Goal: Task Accomplishment & Management: Manage account settings

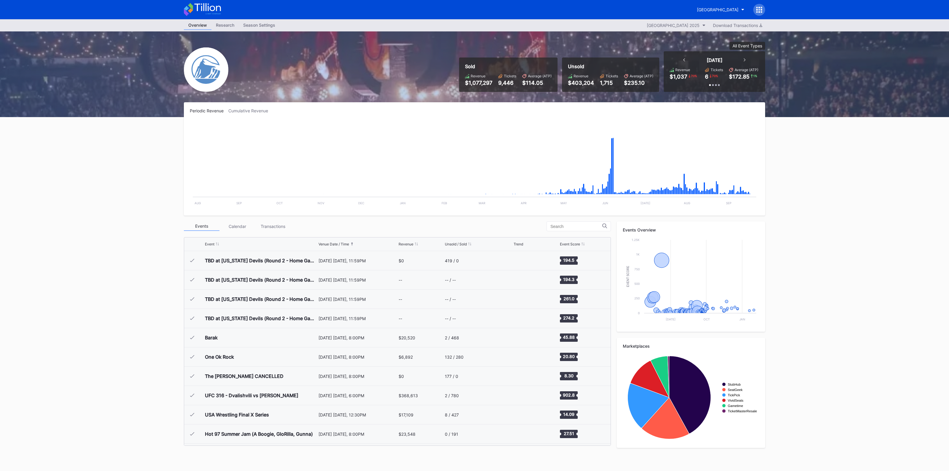
scroll to position [829, 0]
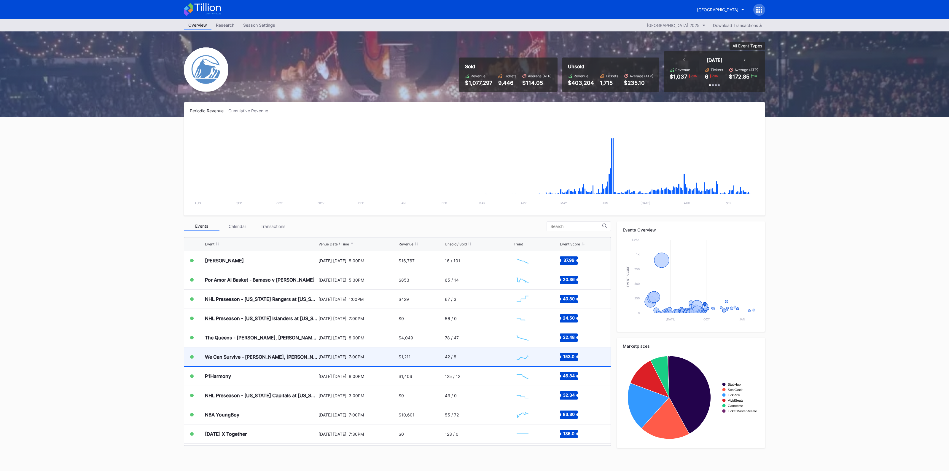
click at [370, 359] on div "[DATE] [DATE], 7:00PM" at bounding box center [357, 356] width 79 height 19
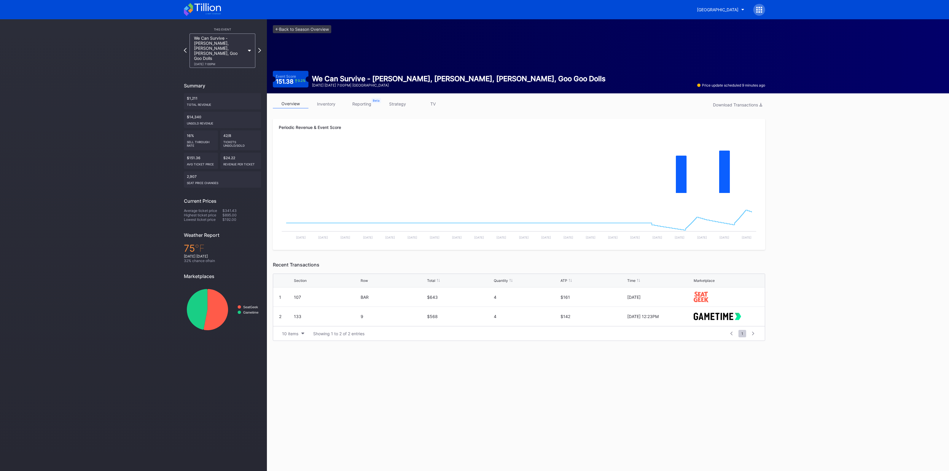
click at [326, 101] on link "inventory" at bounding box center [326, 103] width 36 height 9
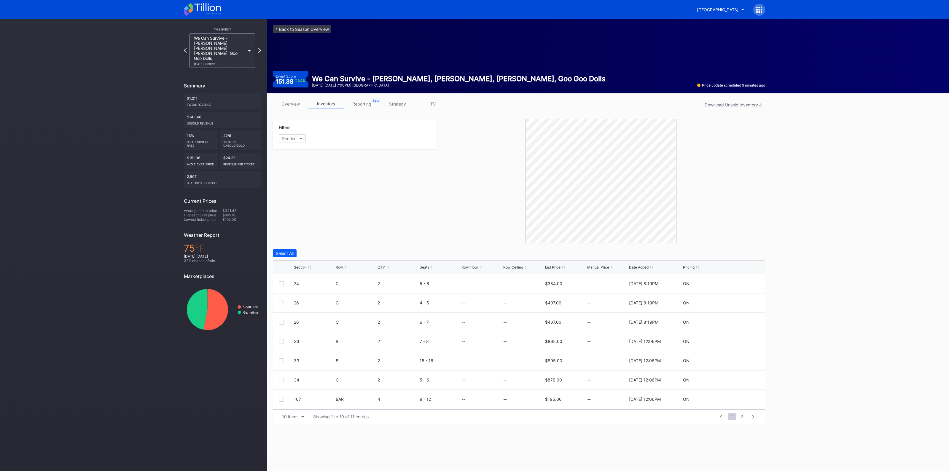
click at [309, 28] on link "<- Back to Season Overview" at bounding box center [302, 29] width 58 height 8
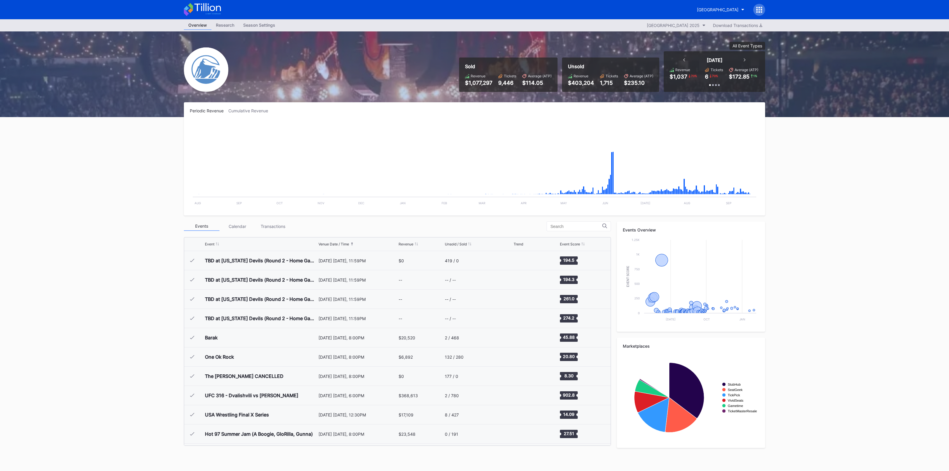
scroll to position [829, 0]
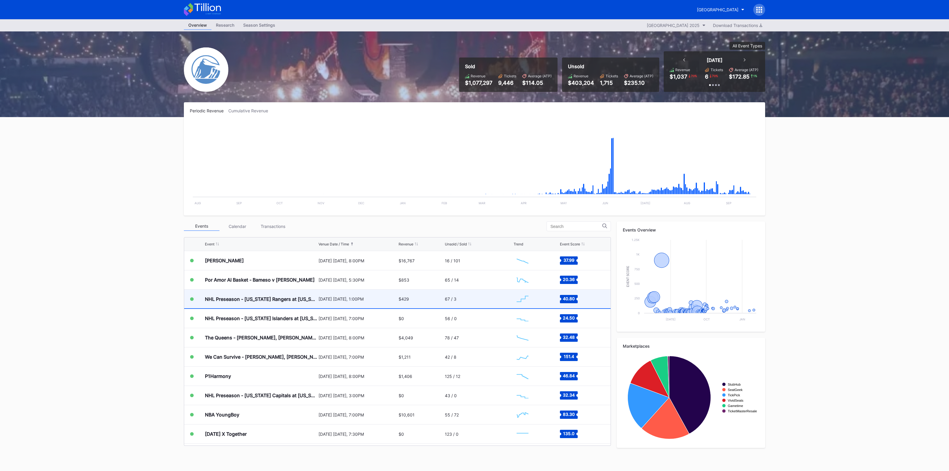
click at [362, 297] on div "[DATE] [DATE], 1:00PM" at bounding box center [357, 298] width 79 height 5
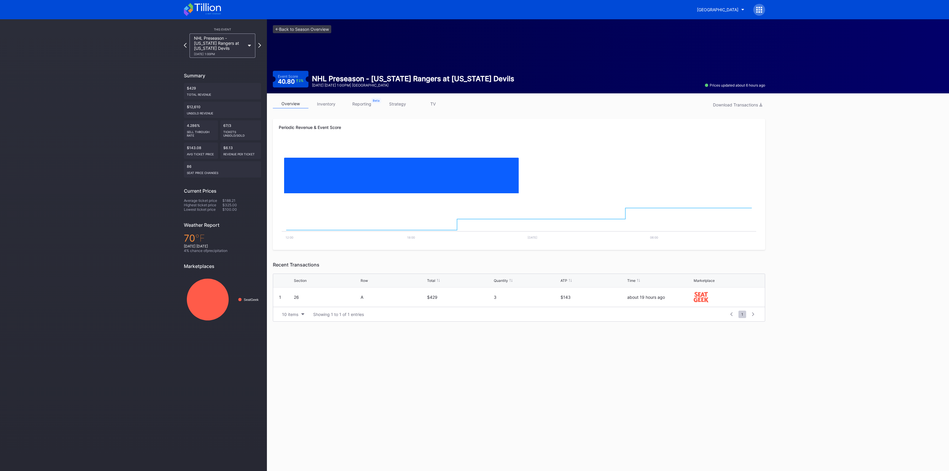
click at [330, 103] on link "inventory" at bounding box center [326, 103] width 36 height 9
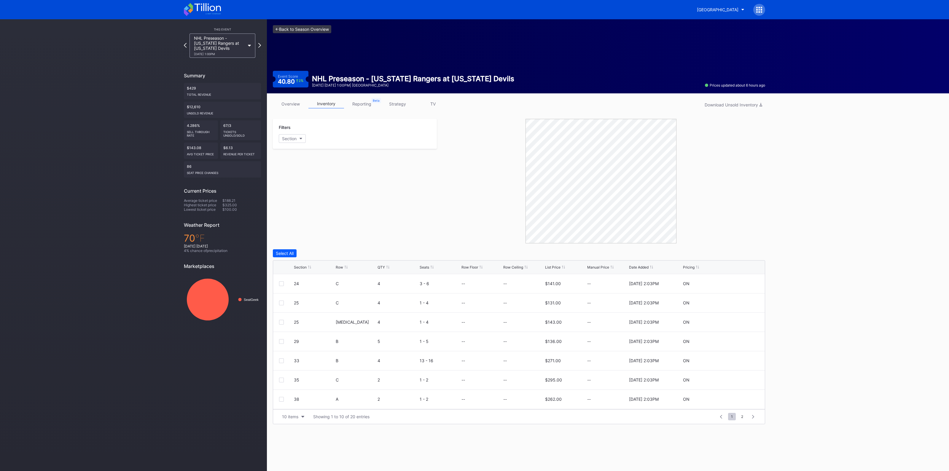
click at [316, 29] on link "<- Back to Season Overview" at bounding box center [302, 29] width 58 height 8
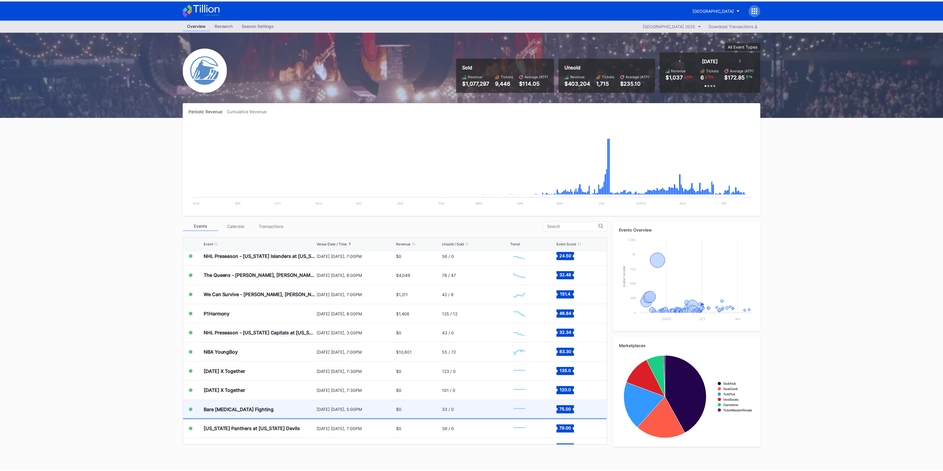
scroll to position [903, 0]
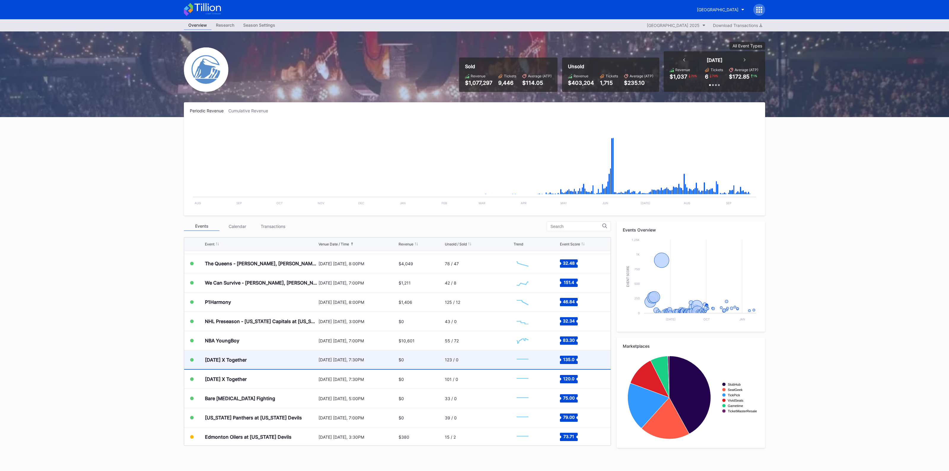
click at [445, 362] on div "123 / 0" at bounding box center [478, 359] width 67 height 19
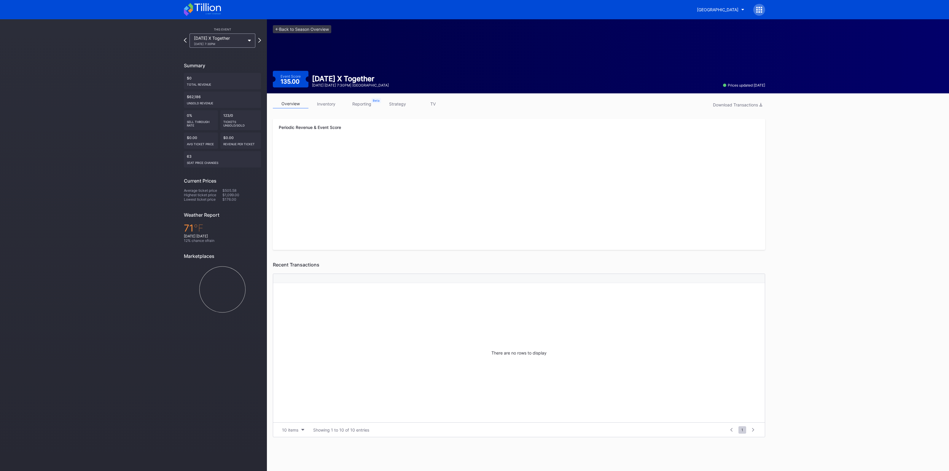
click at [397, 103] on link "strategy" at bounding box center [398, 103] width 36 height 9
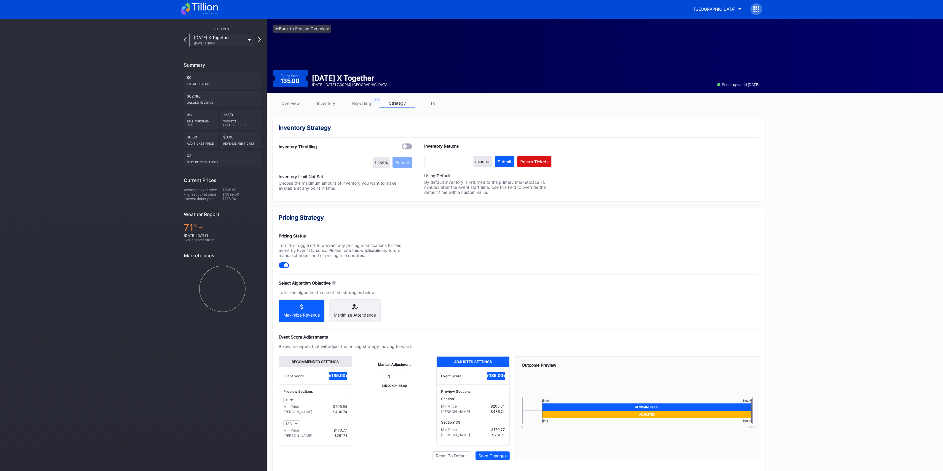
scroll to position [14, 0]
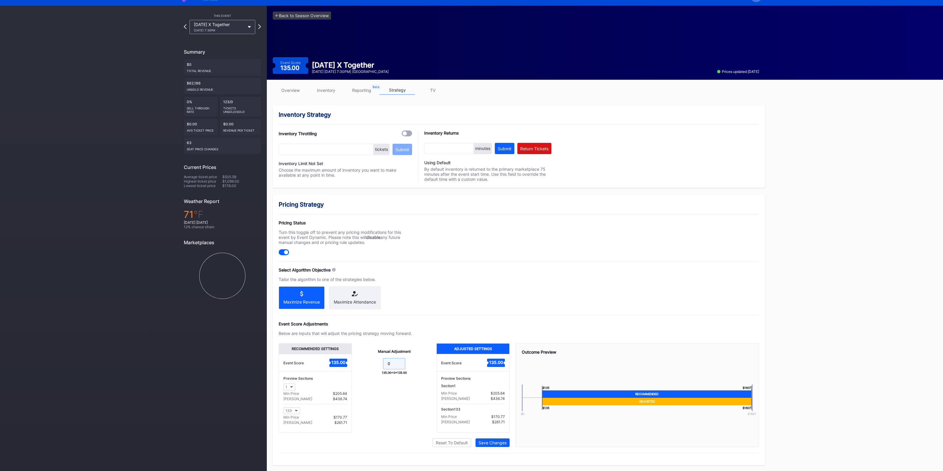
click at [397, 366] on input "0" at bounding box center [394, 363] width 22 height 11
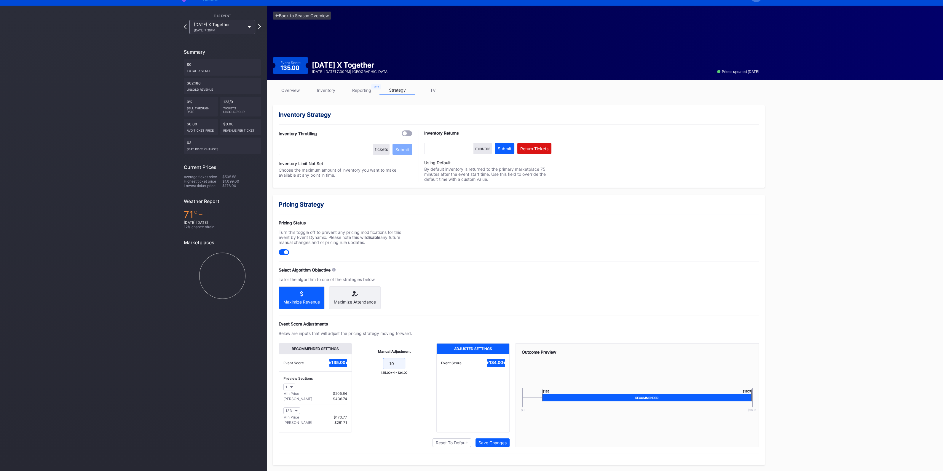
scroll to position [0, 0]
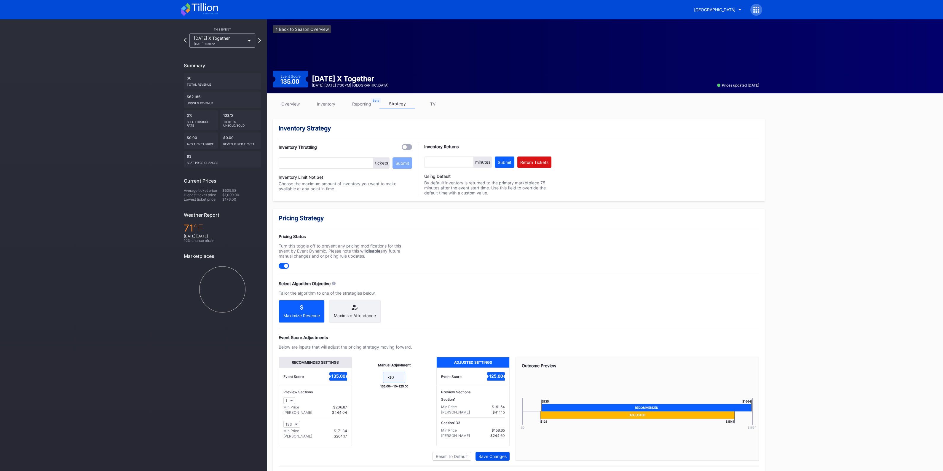
type input "-10"
click at [498, 457] on div "Save Changes" at bounding box center [493, 456] width 28 height 5
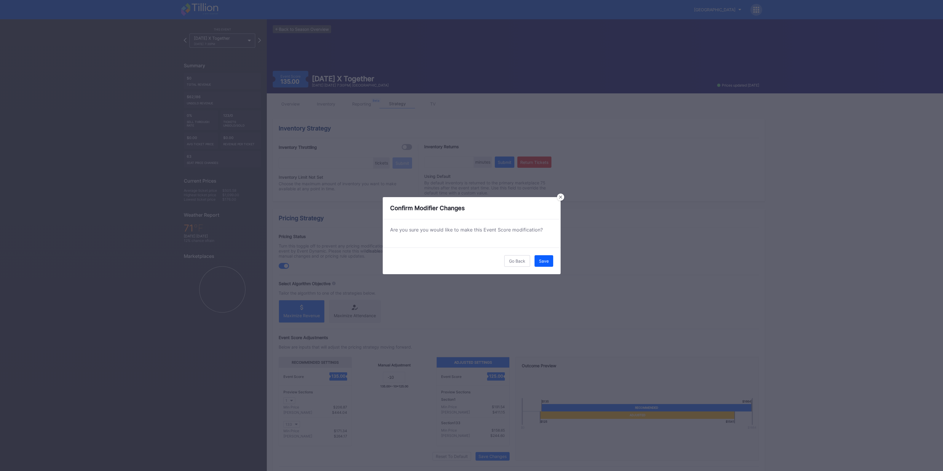
click at [541, 259] on div "Save" at bounding box center [544, 261] width 10 height 5
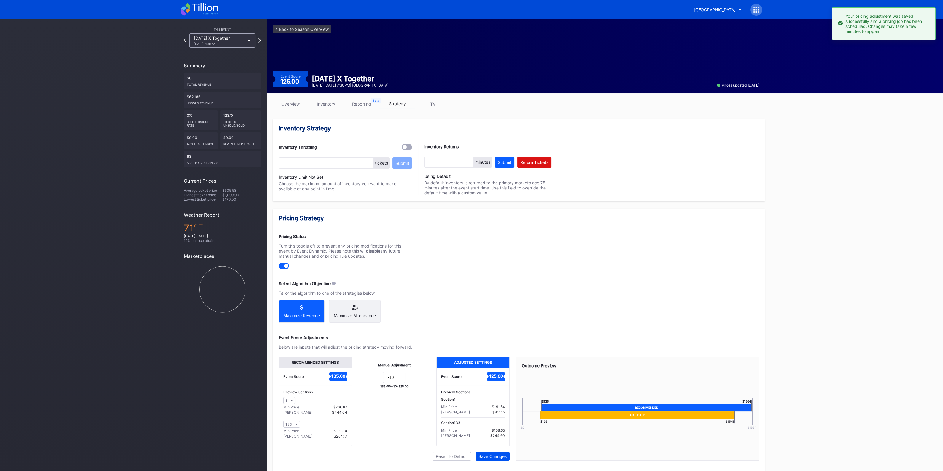
click at [500, 458] on div "Save Changes" at bounding box center [493, 456] width 28 height 5
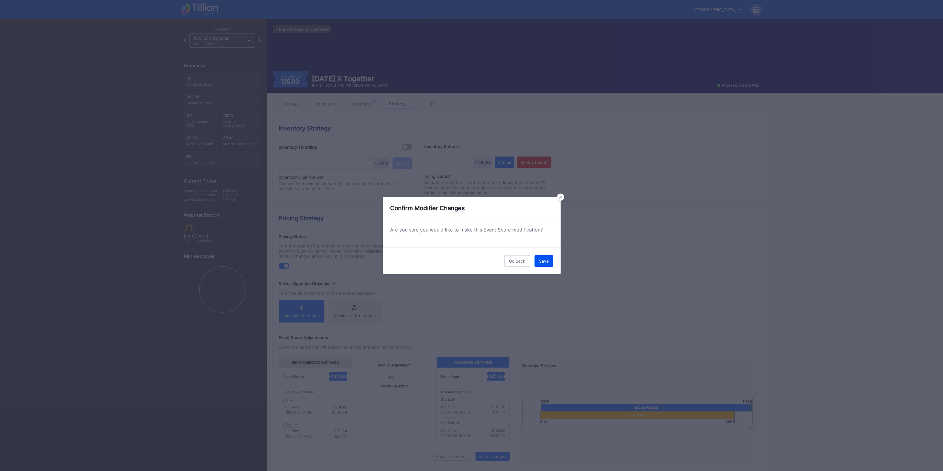
click at [541, 260] on div "Save" at bounding box center [544, 261] width 10 height 5
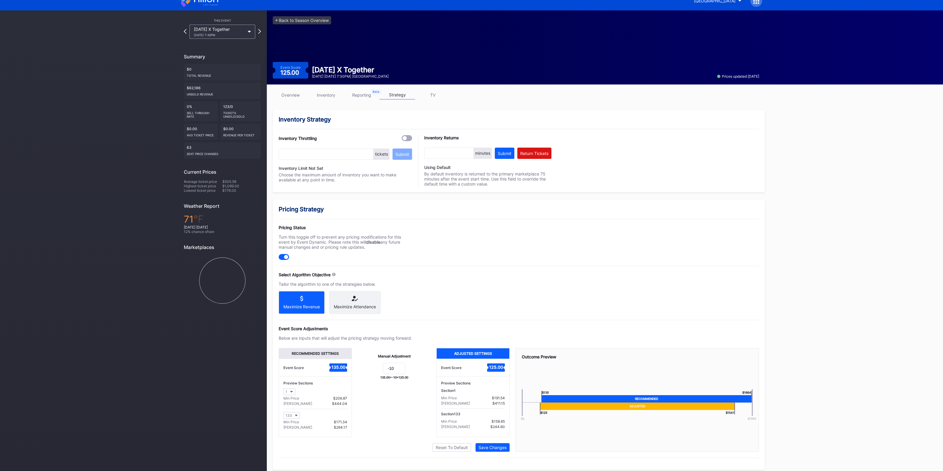
scroll to position [14, 0]
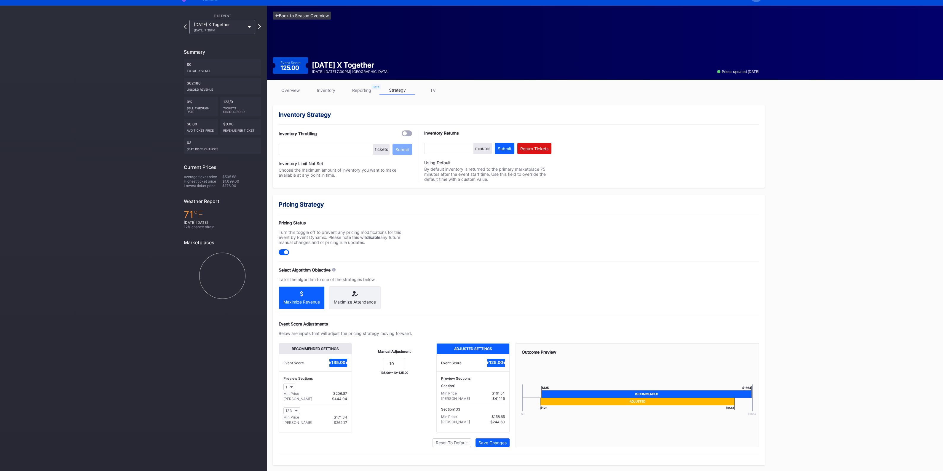
click at [313, 13] on link "<- Back to Season Overview" at bounding box center [302, 16] width 58 height 8
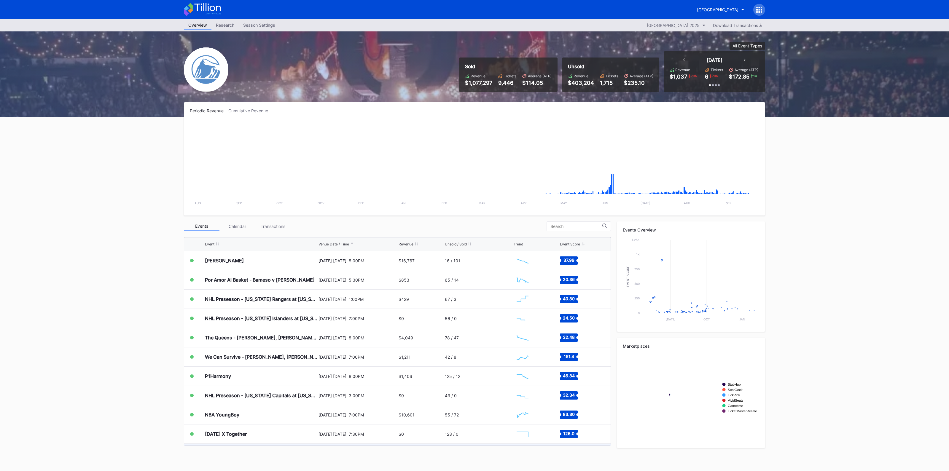
scroll to position [866, 0]
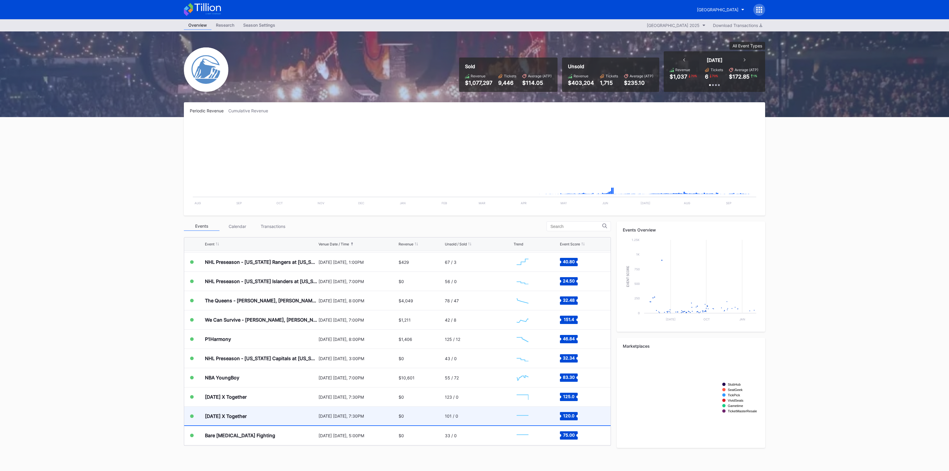
click at [448, 418] on div "101 / 0" at bounding box center [478, 416] width 67 height 19
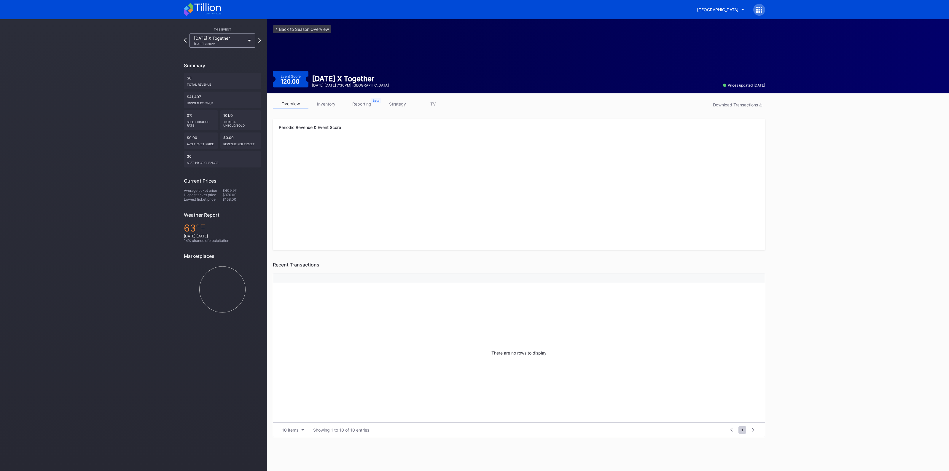
click at [400, 102] on link "strategy" at bounding box center [398, 103] width 36 height 9
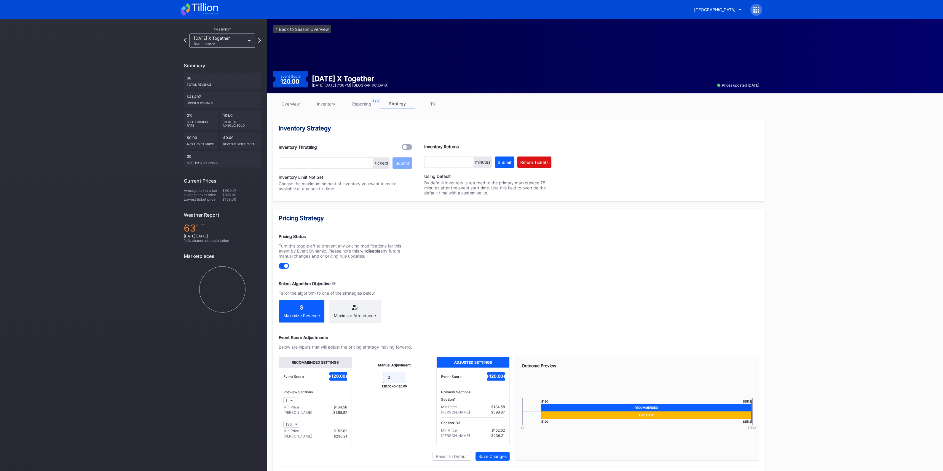
click at [397, 383] on input "0" at bounding box center [394, 377] width 22 height 11
type input "-10"
click at [492, 457] on div "Save Changes" at bounding box center [493, 456] width 28 height 5
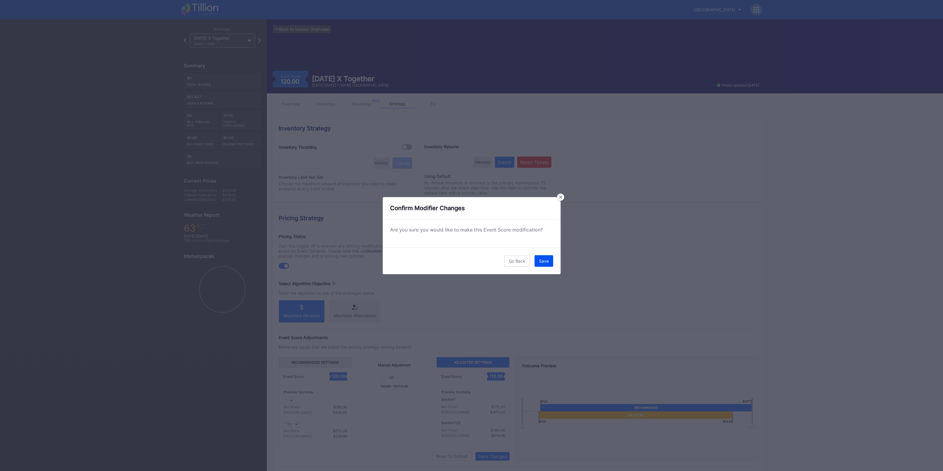
click at [542, 259] on div "Save" at bounding box center [544, 261] width 10 height 5
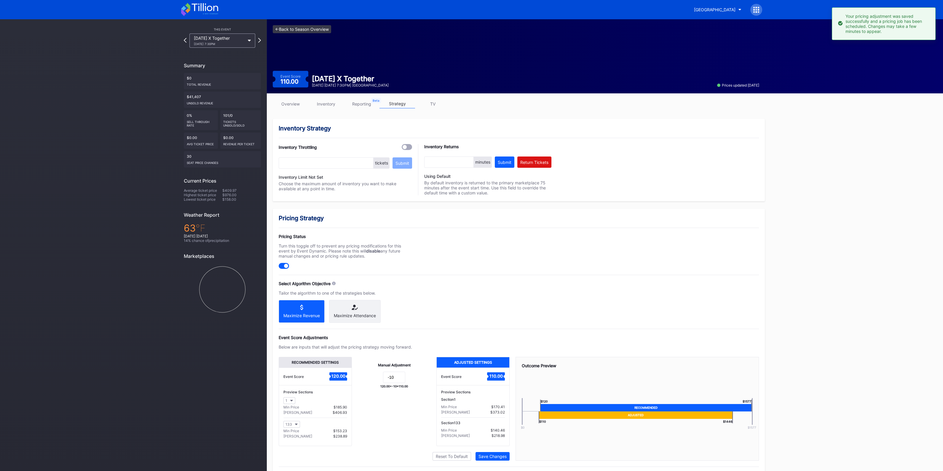
click at [299, 31] on link "<- Back to Season Overview" at bounding box center [302, 29] width 58 height 8
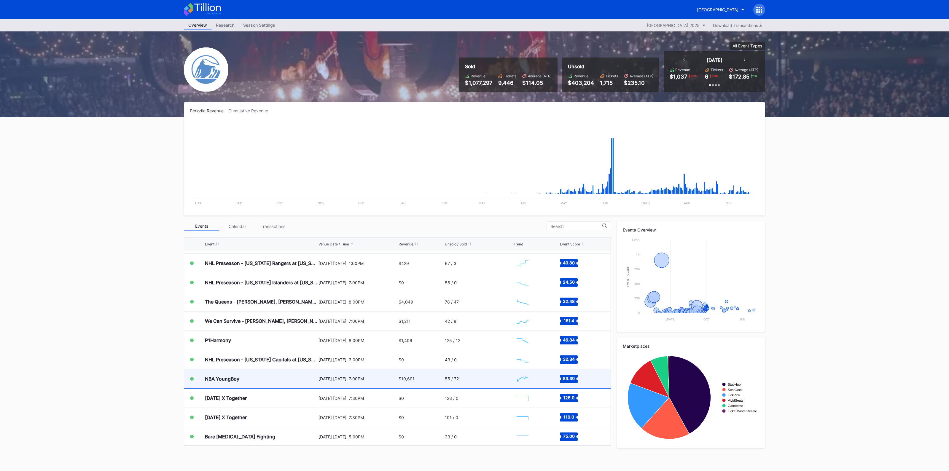
scroll to position [866, 0]
click at [318, 376] on div "[DATE] [DATE], 7:00PM" at bounding box center [357, 377] width 79 height 5
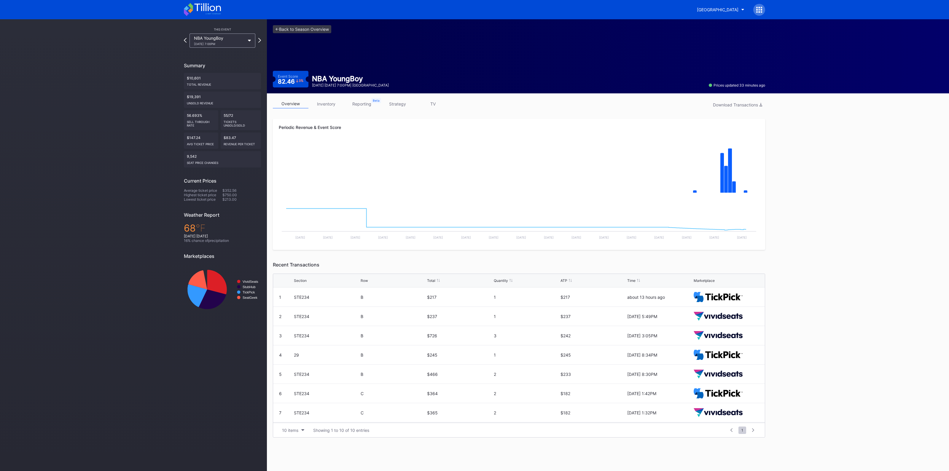
click at [328, 103] on link "inventory" at bounding box center [326, 103] width 36 height 9
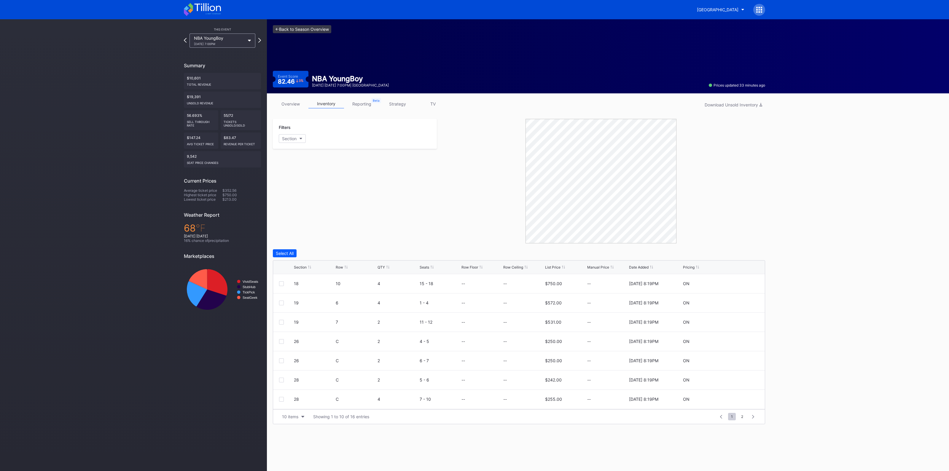
click at [313, 30] on link "<- Back to Season Overview" at bounding box center [302, 29] width 58 height 8
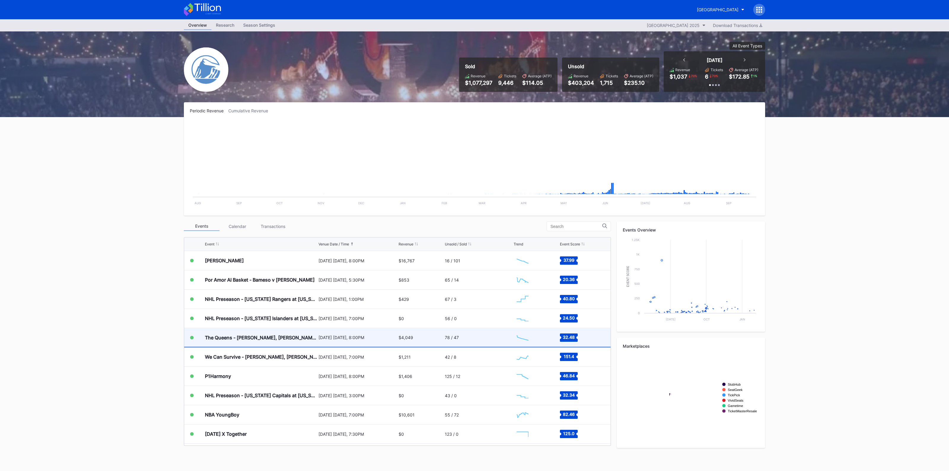
scroll to position [792, 0]
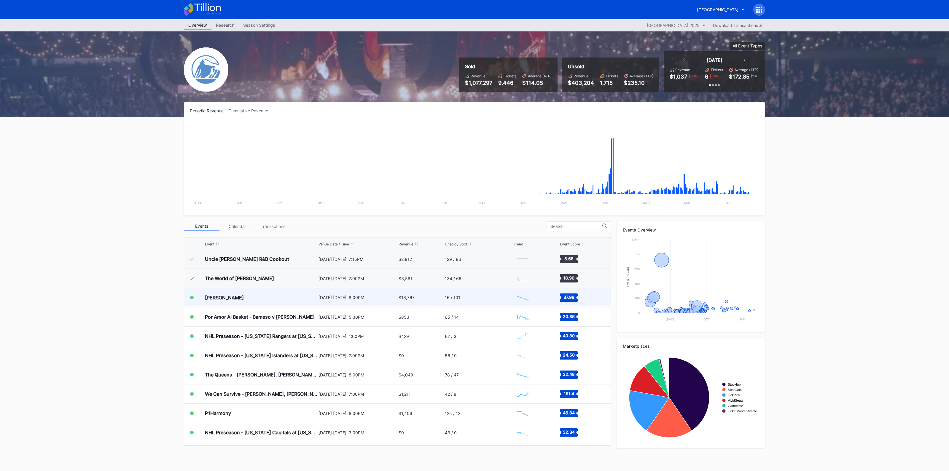
click at [379, 300] on div "[DATE] [DATE], 8:00PM" at bounding box center [357, 297] width 79 height 19
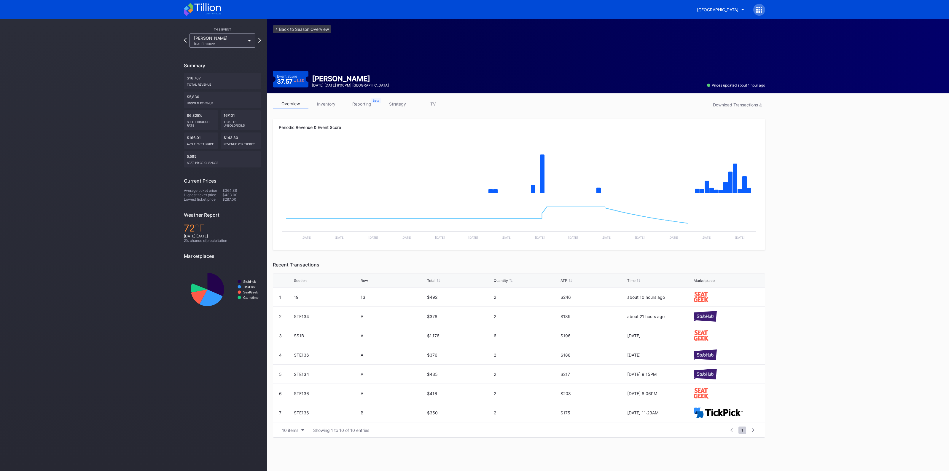
click at [331, 101] on link "inventory" at bounding box center [326, 103] width 36 height 9
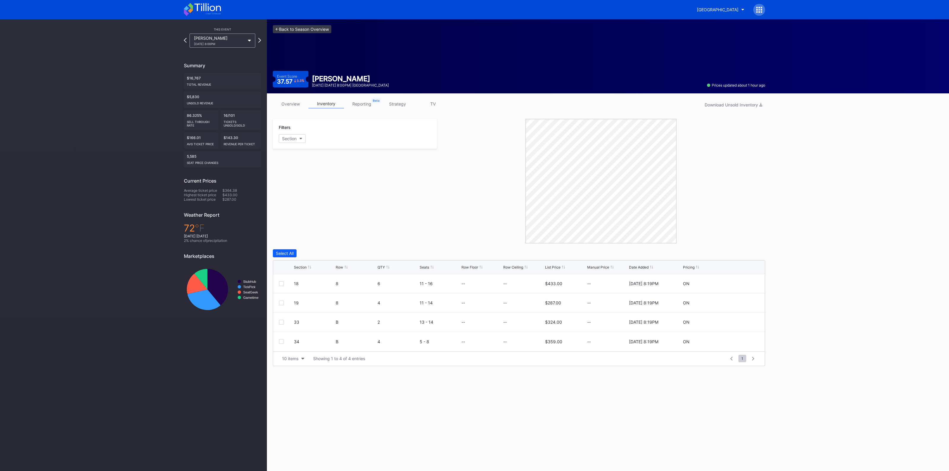
click at [295, 27] on link "<- Back to Season Overview" at bounding box center [302, 29] width 58 height 8
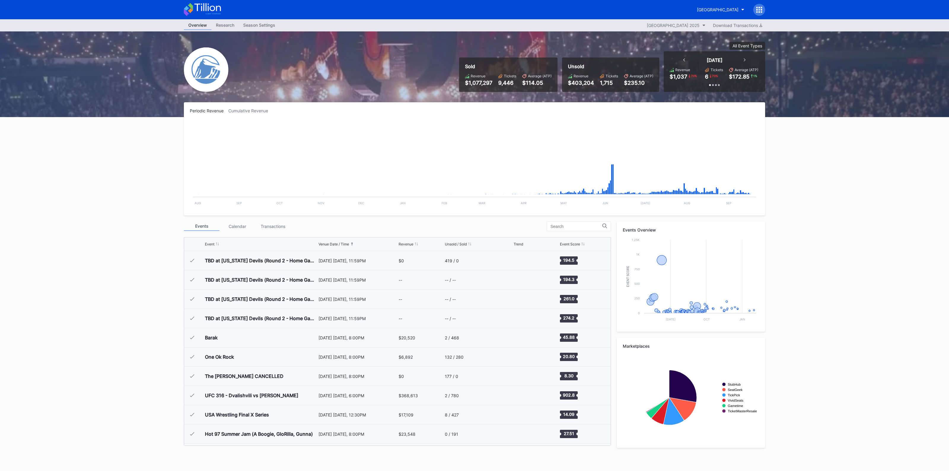
scroll to position [829, 0]
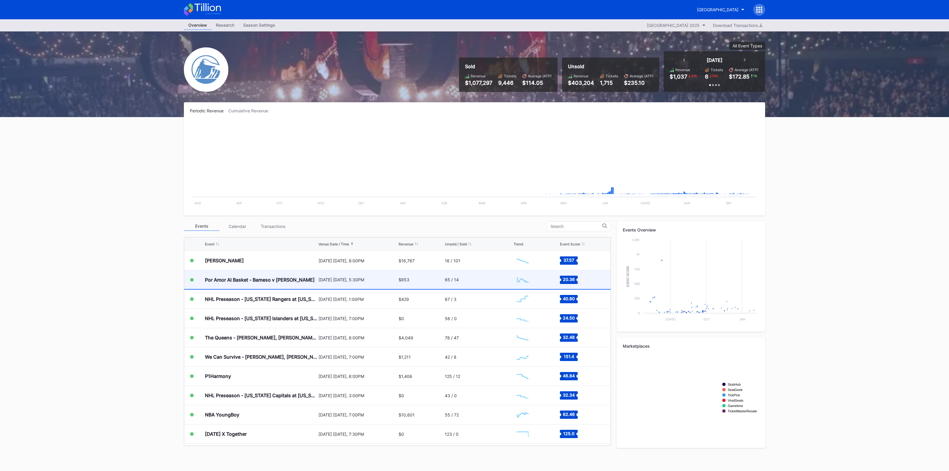
click at [345, 281] on div "[DATE] [DATE], 5:30PM" at bounding box center [357, 279] width 79 height 5
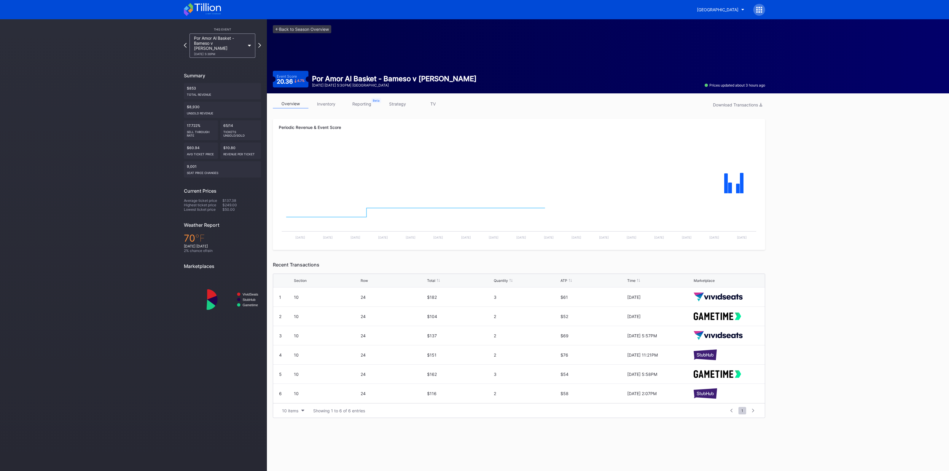
click at [398, 103] on link "strategy" at bounding box center [398, 103] width 36 height 9
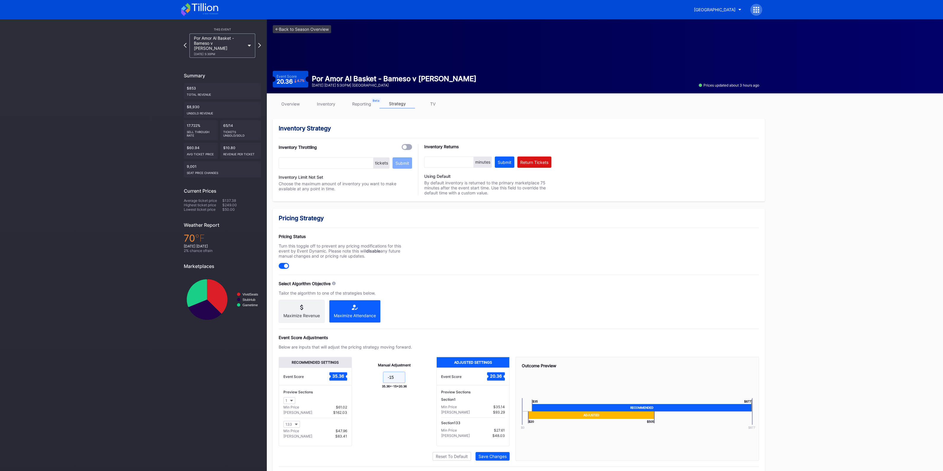
click at [399, 379] on input "-15" at bounding box center [394, 377] width 22 height 11
click at [312, 27] on link "<- Back to Season Overview" at bounding box center [302, 29] width 58 height 8
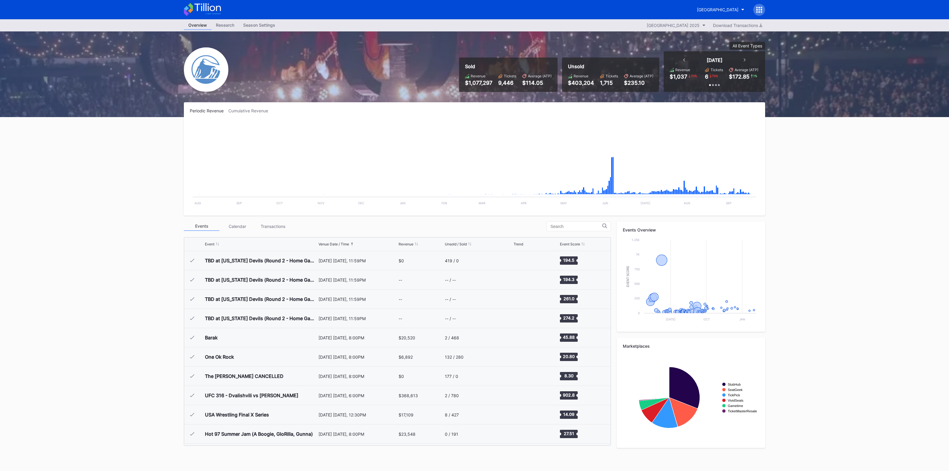
scroll to position [829, 0]
